Goal: Task Accomplishment & Management: Manage account settings

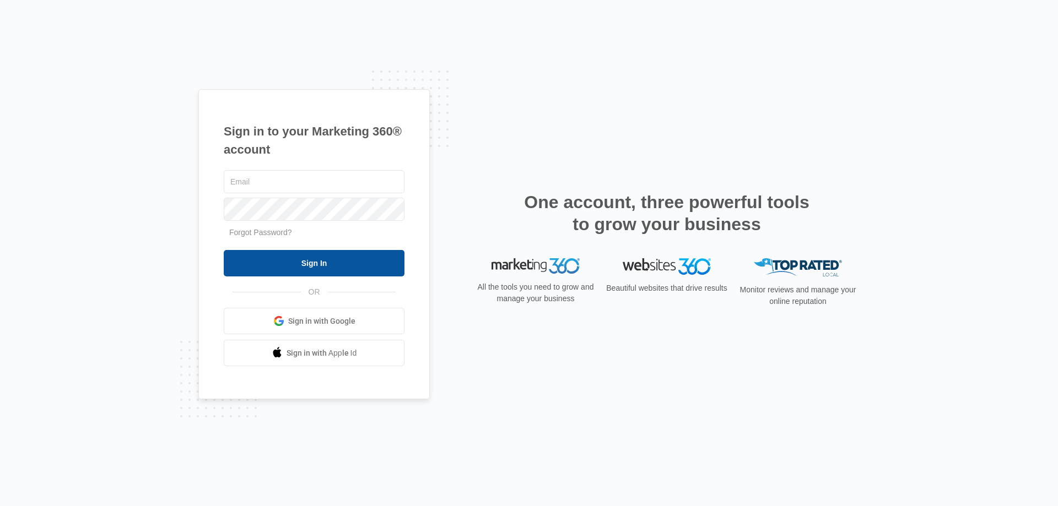
type input "[EMAIL_ADDRESS][DOMAIN_NAME]"
click at [333, 267] on input "Sign In" at bounding box center [314, 263] width 181 height 26
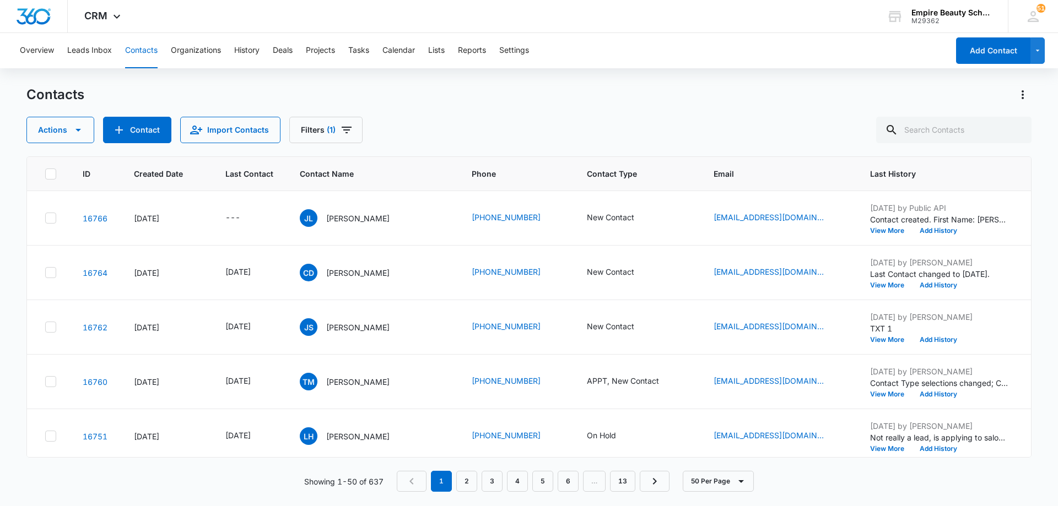
click at [465, 110] on div "Contacts Actions Contact Import Contacts Filters (1)" at bounding box center [528, 114] width 1005 height 57
